Goal: Task Accomplishment & Management: Use online tool/utility

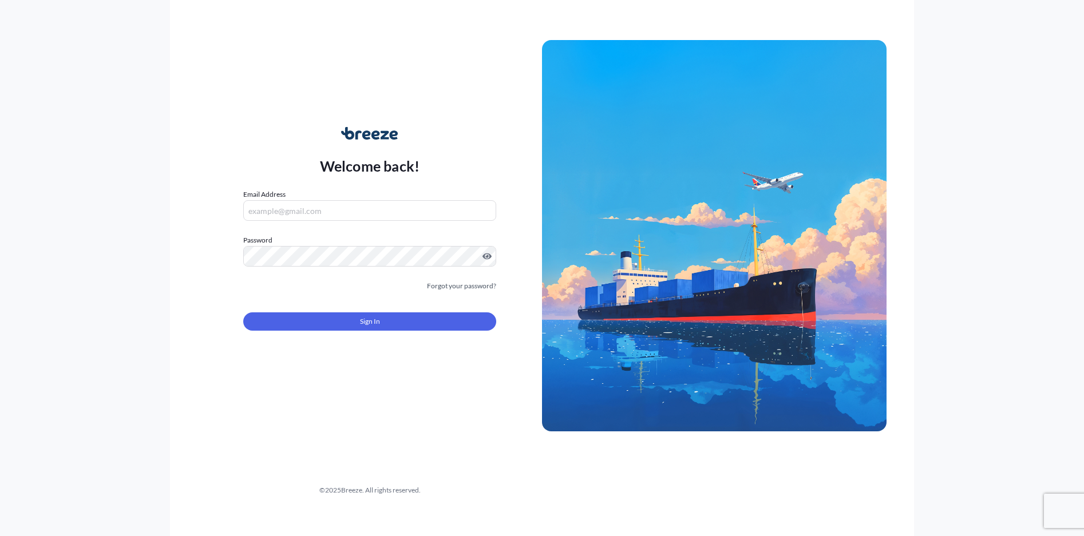
type input "[PERSON_NAME][EMAIL_ADDRESS][DOMAIN_NAME]"
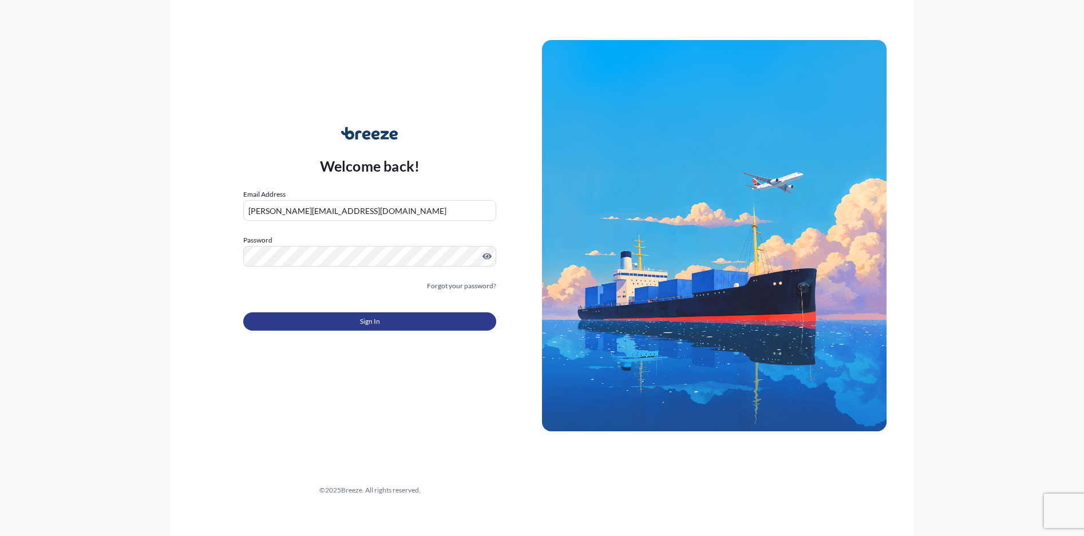
click at [402, 320] on button "Sign In" at bounding box center [369, 321] width 253 height 18
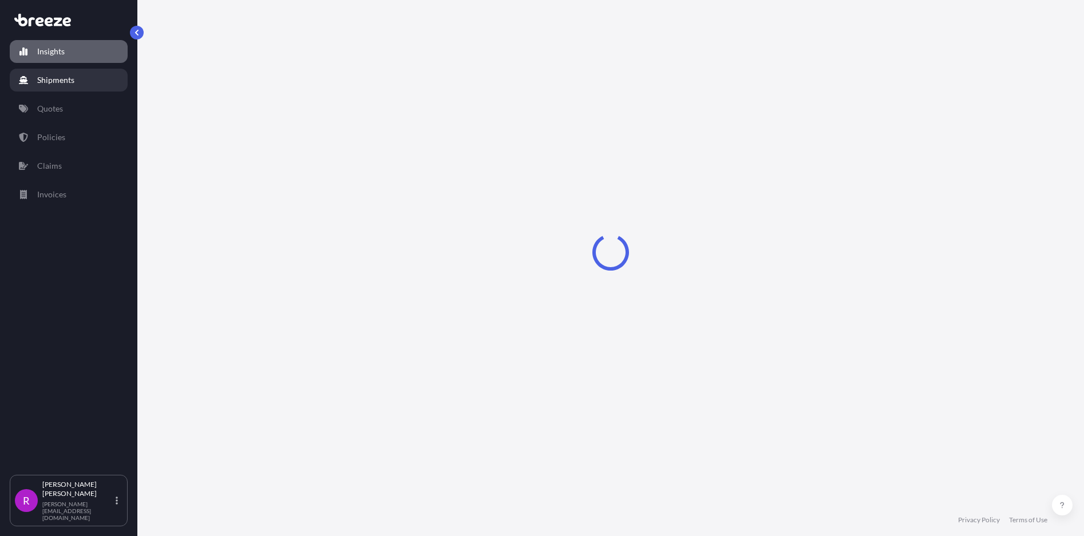
select select "2025"
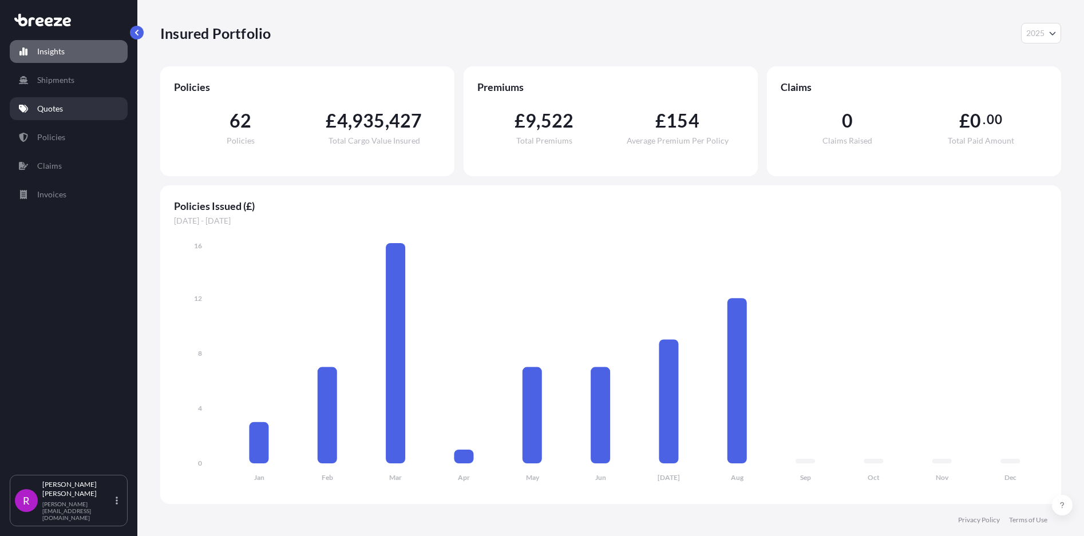
click at [50, 110] on p "Quotes" at bounding box center [50, 108] width 26 height 11
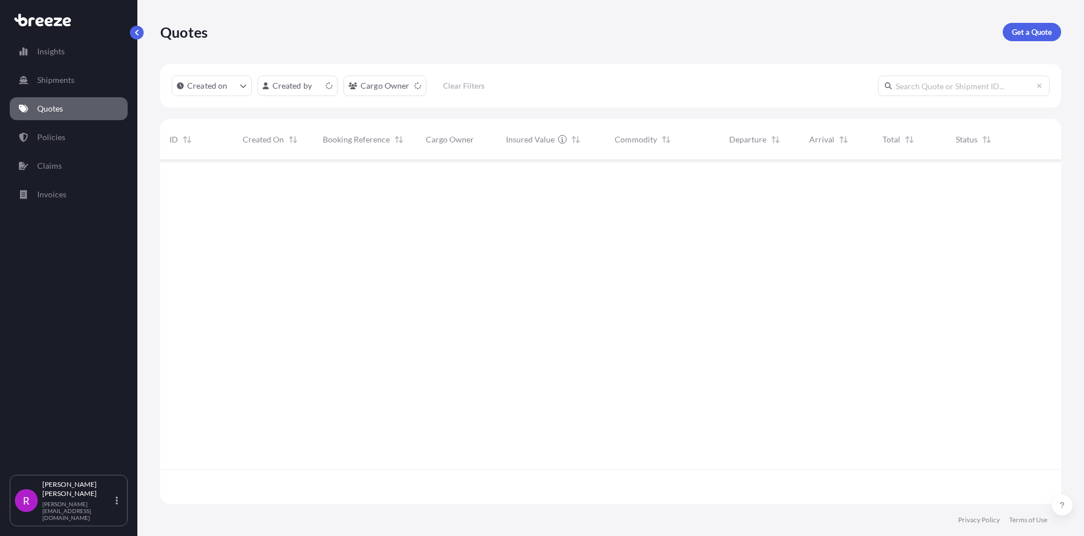
scroll to position [342, 892]
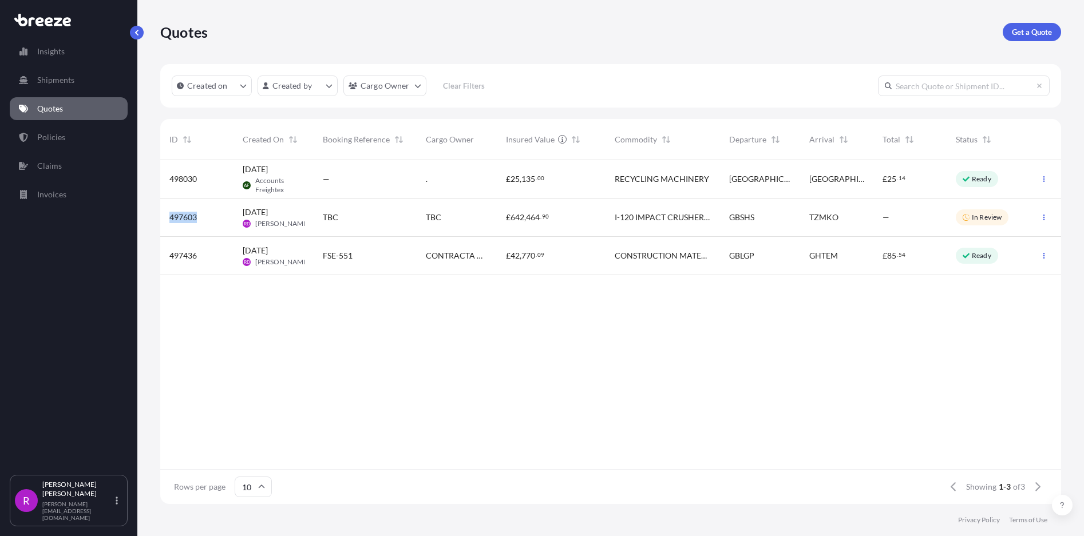
drag, startPoint x: 205, startPoint y: 218, endPoint x: 166, endPoint y: 223, distance: 39.2
click at [166, 223] on div "497603" at bounding box center [196, 218] width 73 height 38
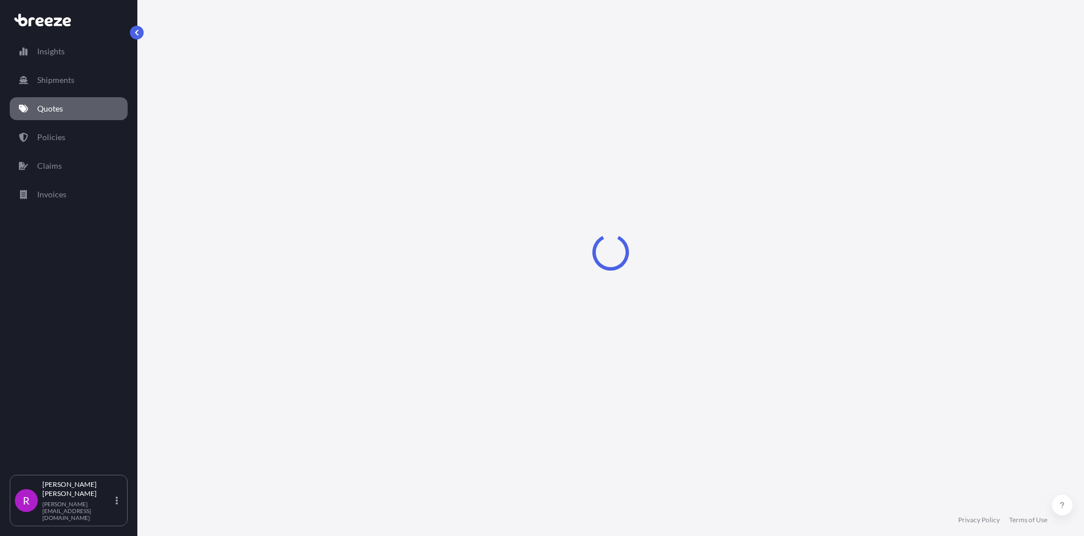
select select "Road"
select select "Sea"
select select "2"
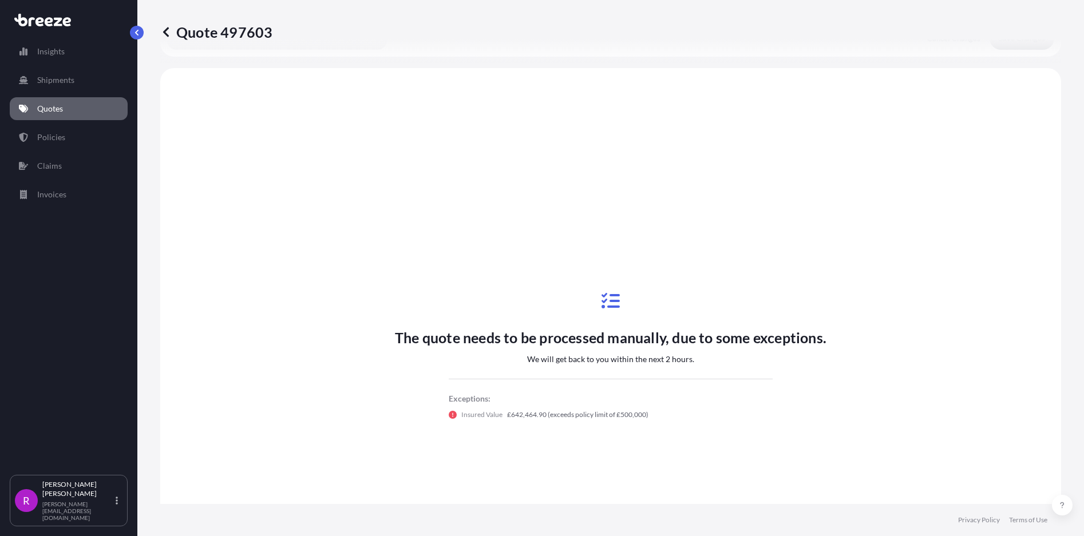
scroll to position [390, 0]
